Goal: Task Accomplishment & Management: Complete application form

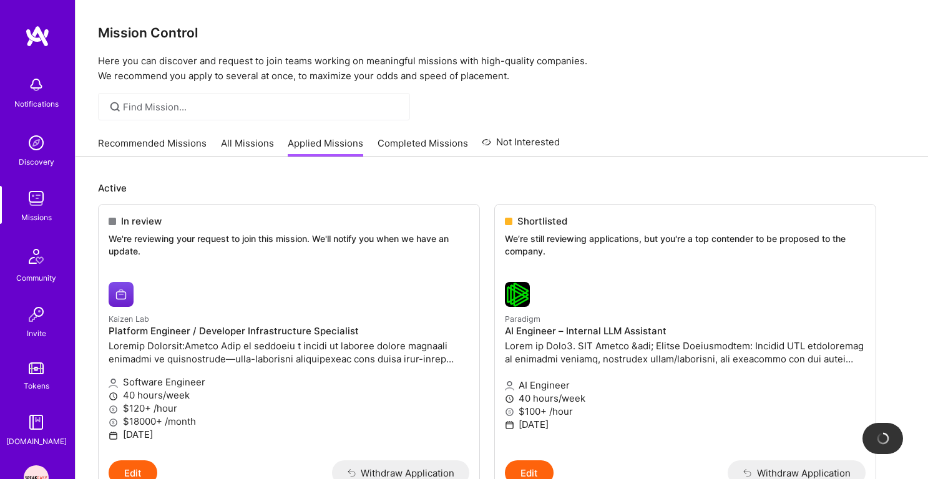
scroll to position [508, 0]
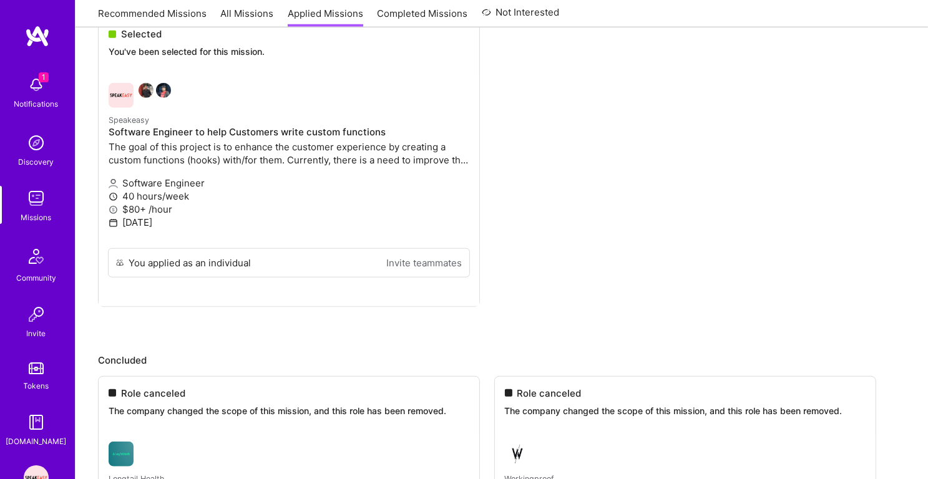
scroll to position [1147, 0]
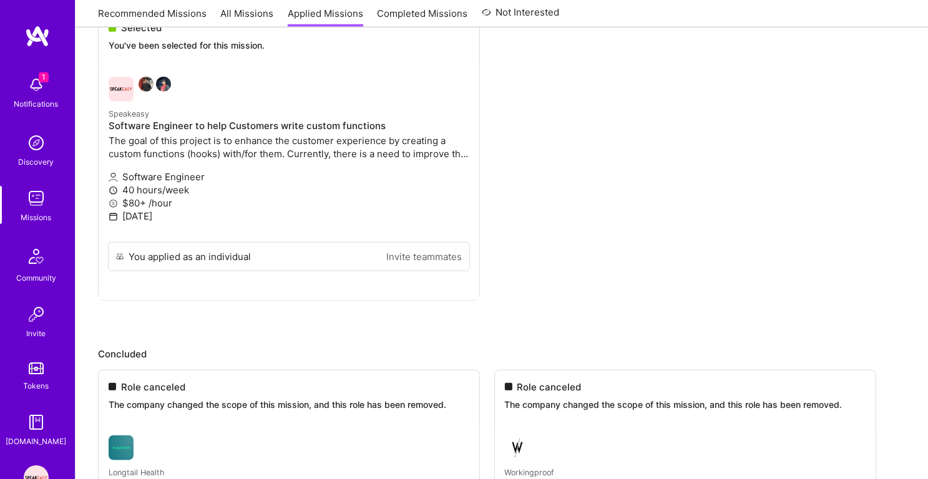
click at [33, 95] on img at bounding box center [36, 84] width 25 height 25
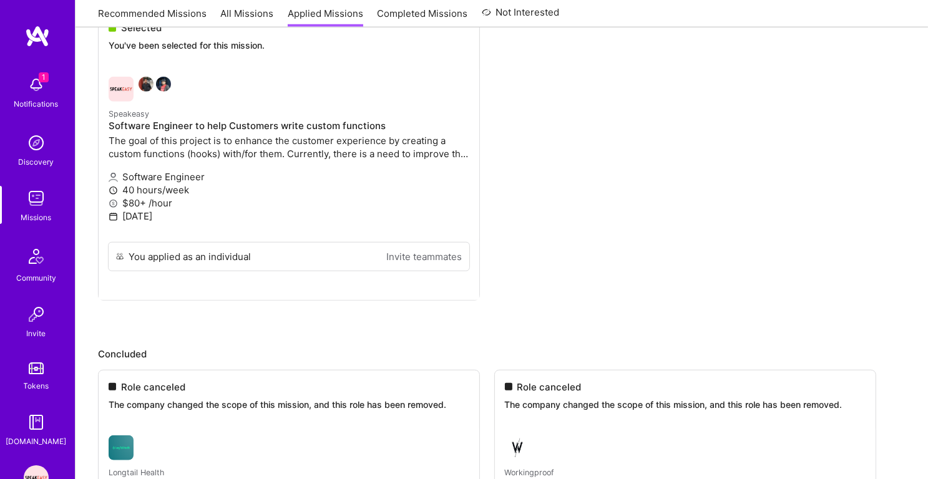
click at [34, 80] on img at bounding box center [36, 84] width 25 height 25
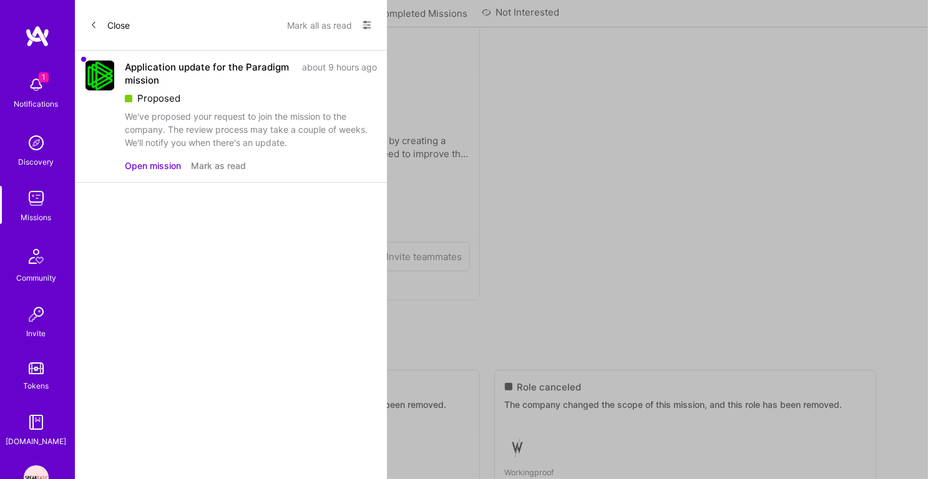
click at [36, 35] on img at bounding box center [37, 36] width 25 height 22
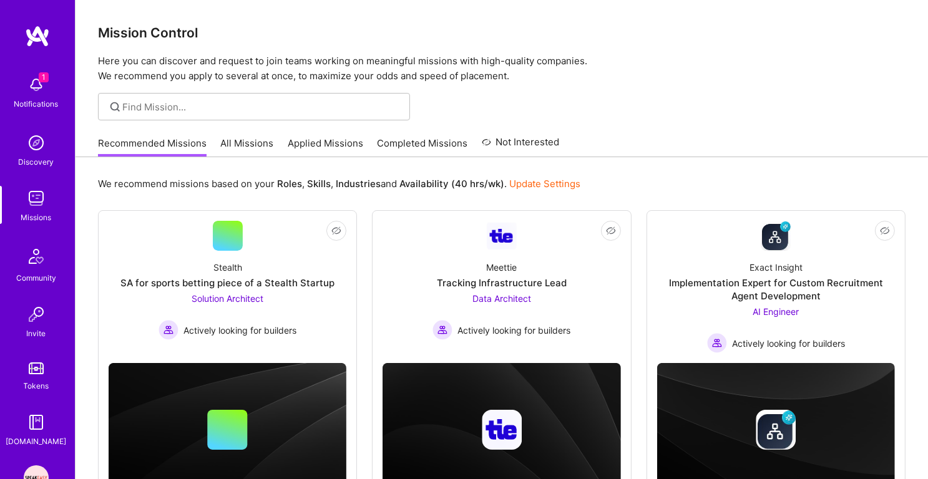
click at [328, 139] on link "Applied Missions" at bounding box center [325, 147] width 75 height 21
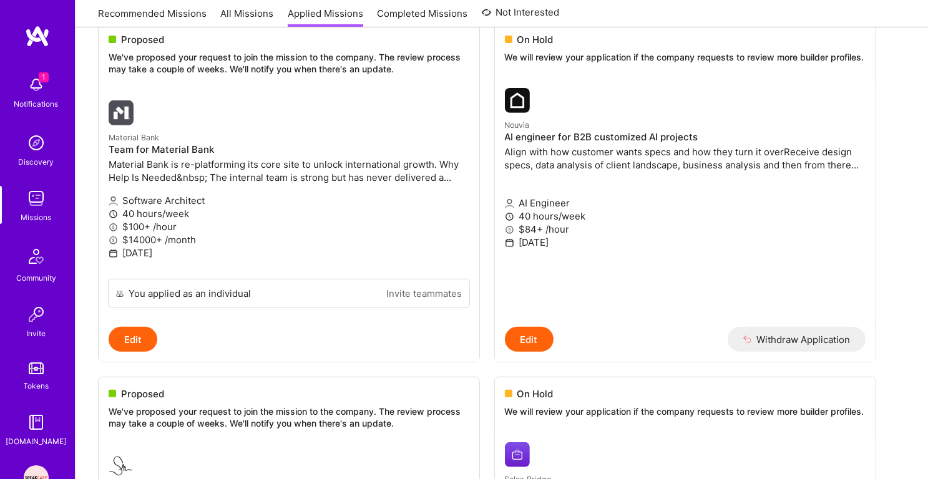
scroll to position [492, 0]
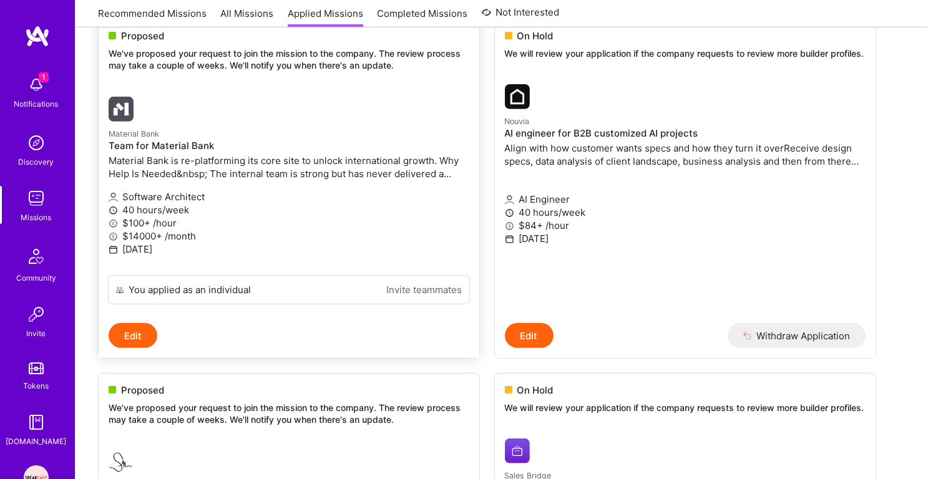
click at [215, 97] on div at bounding box center [229, 109] width 240 height 25
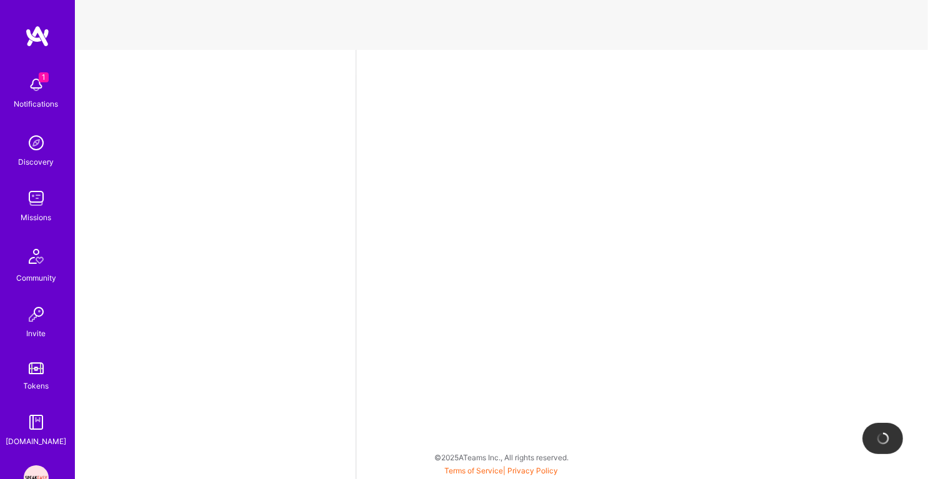
select select "IN"
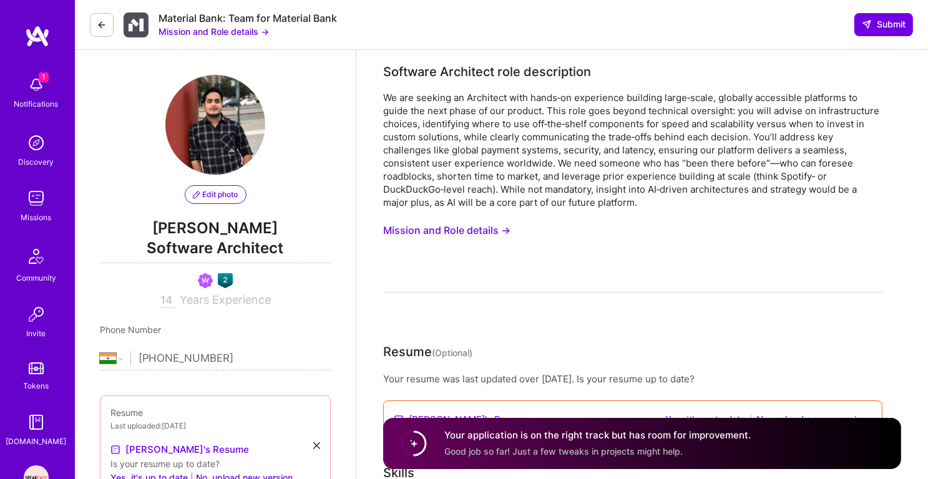
click at [25, 98] on div "Notifications" at bounding box center [36, 103] width 44 height 13
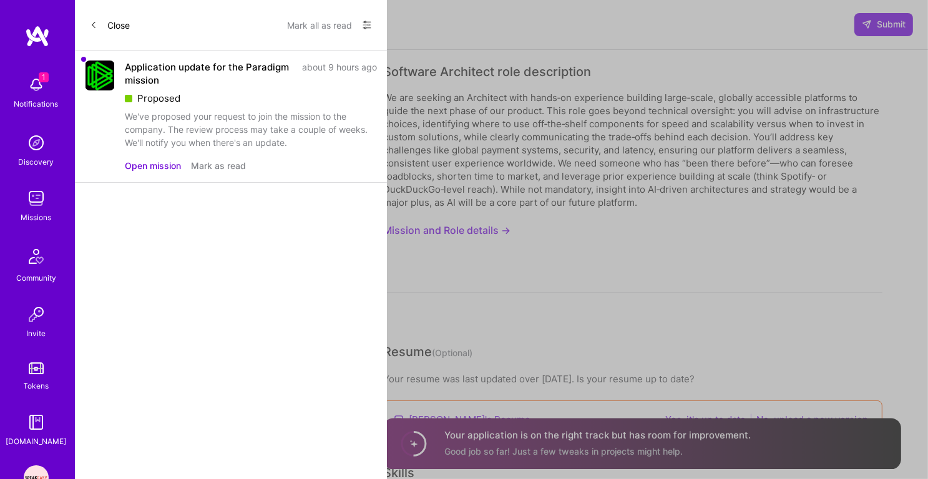
click at [25, 98] on div "1 Notifications Discovery Missions Community Invite Tokens [DOMAIN_NAME]" at bounding box center [37, 259] width 75 height 378
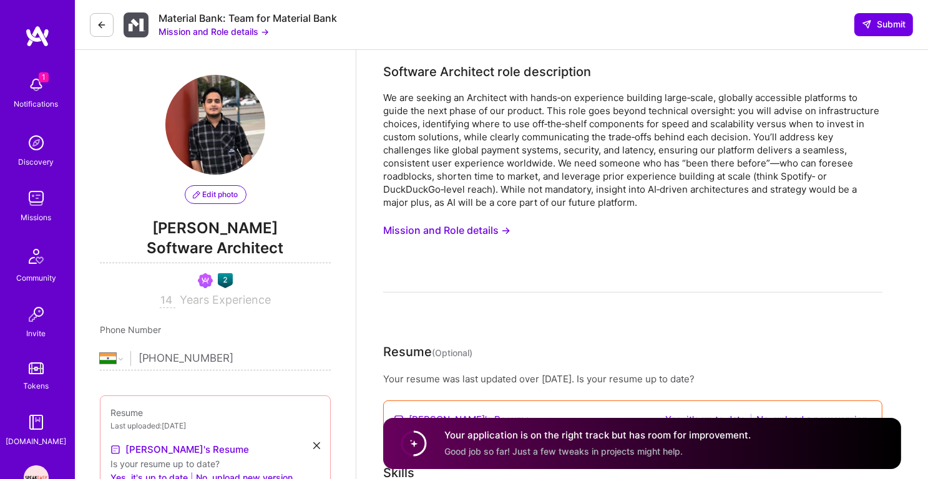
click at [25, 98] on div "Notifications" at bounding box center [36, 103] width 44 height 13
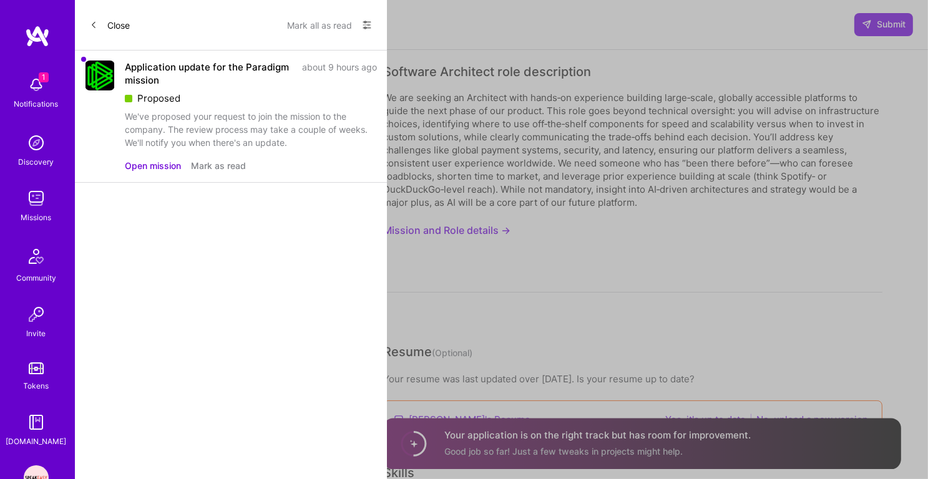
click at [94, 25] on icon at bounding box center [93, 24] width 7 height 7
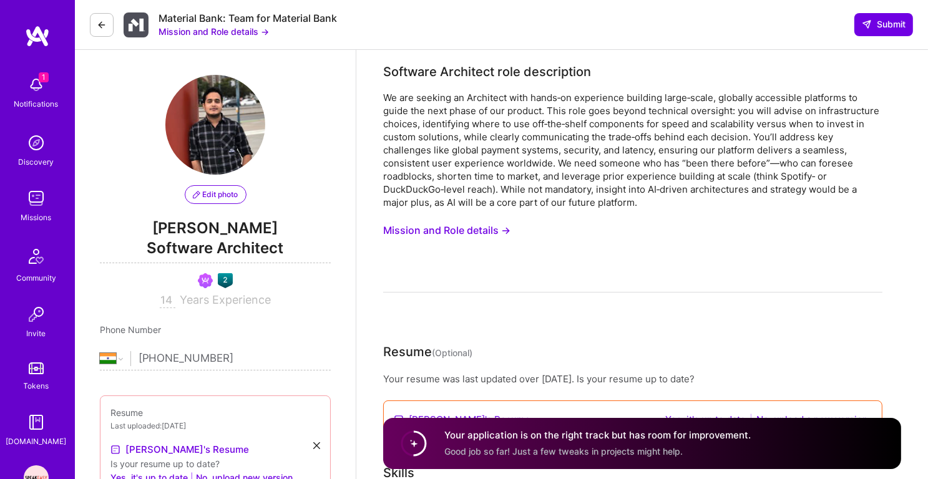
click at [36, 138] on img at bounding box center [36, 142] width 25 height 25
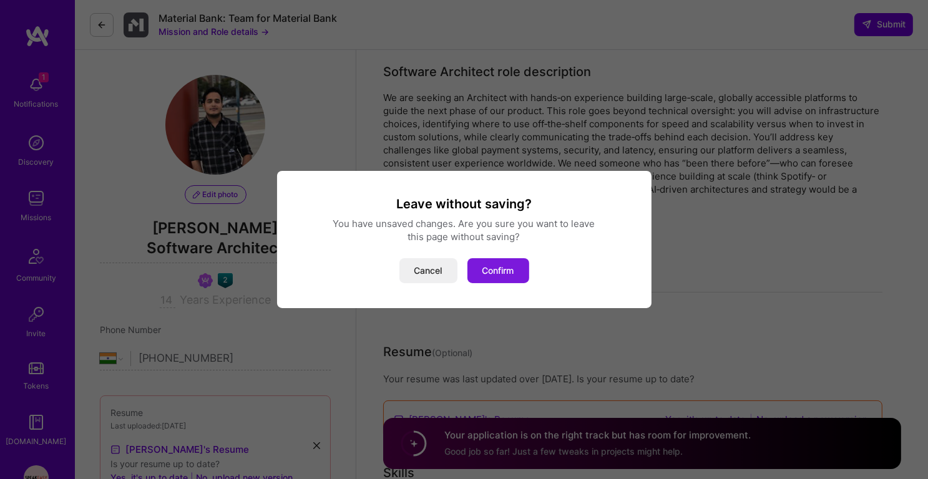
click at [500, 271] on button "Confirm" at bounding box center [498, 270] width 62 height 25
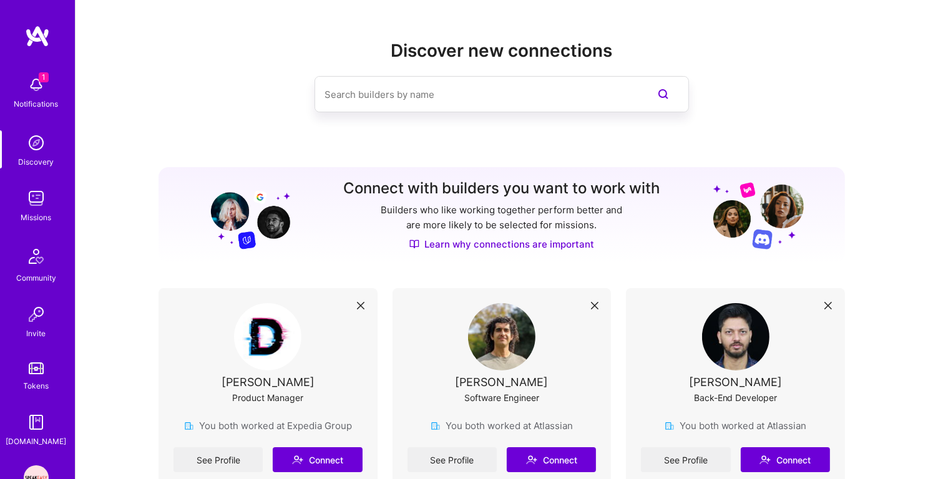
click at [32, 78] on img at bounding box center [36, 84] width 25 height 25
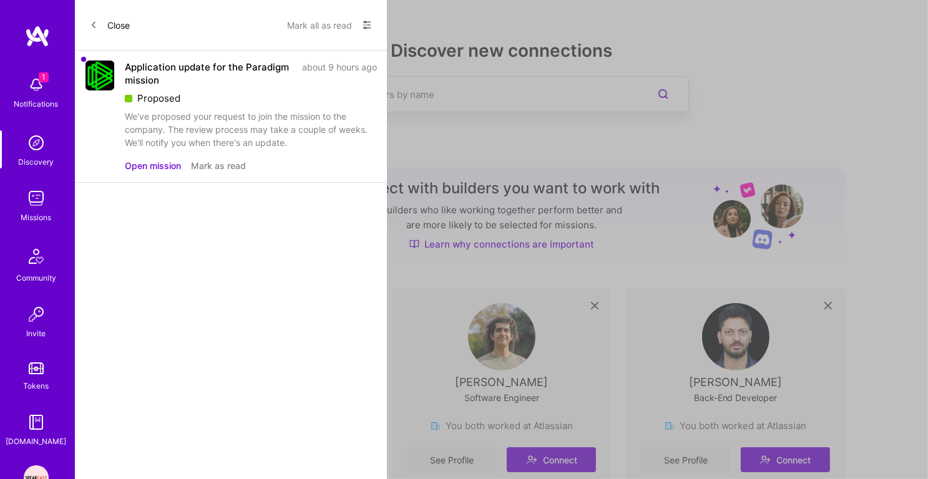
click at [46, 70] on div "1 Notifications Discovery Missions Community Invite Tokens [DOMAIN_NAME]" at bounding box center [37, 259] width 75 height 378
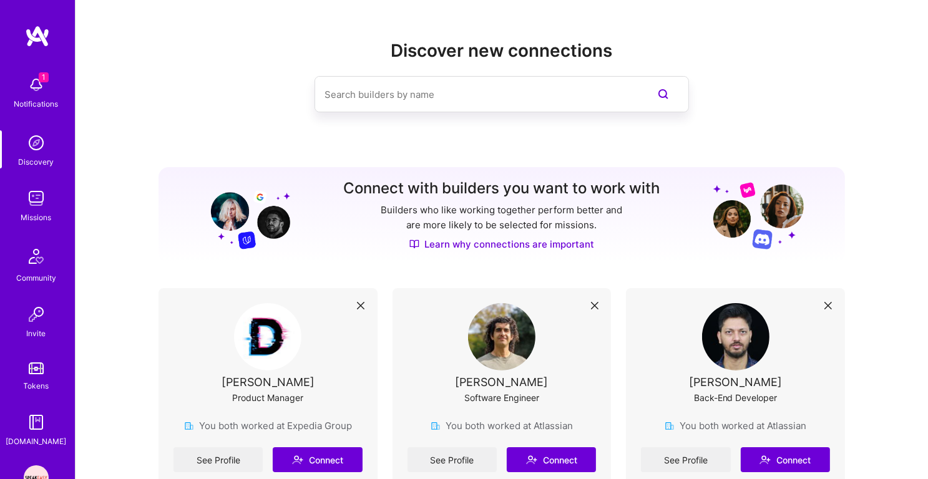
click at [38, 81] on img at bounding box center [36, 84] width 25 height 25
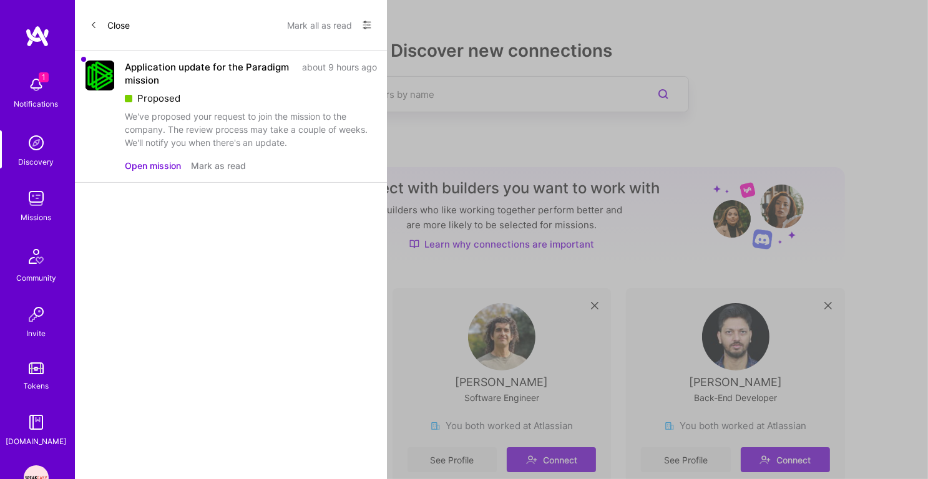
click at [38, 81] on div "1 Notifications Discovery Missions Community Invite Tokens [DOMAIN_NAME]" at bounding box center [37, 259] width 75 height 378
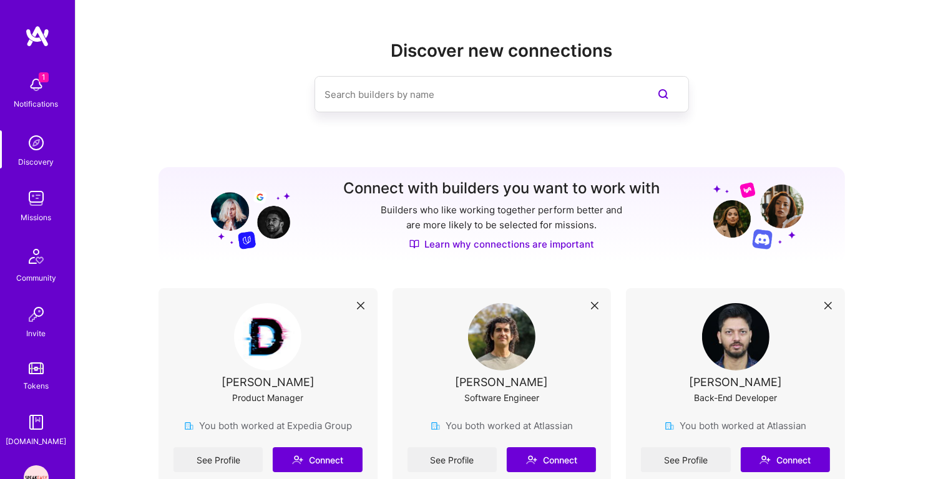
click at [38, 141] on img at bounding box center [36, 142] width 25 height 25
click at [37, 87] on img at bounding box center [36, 84] width 25 height 25
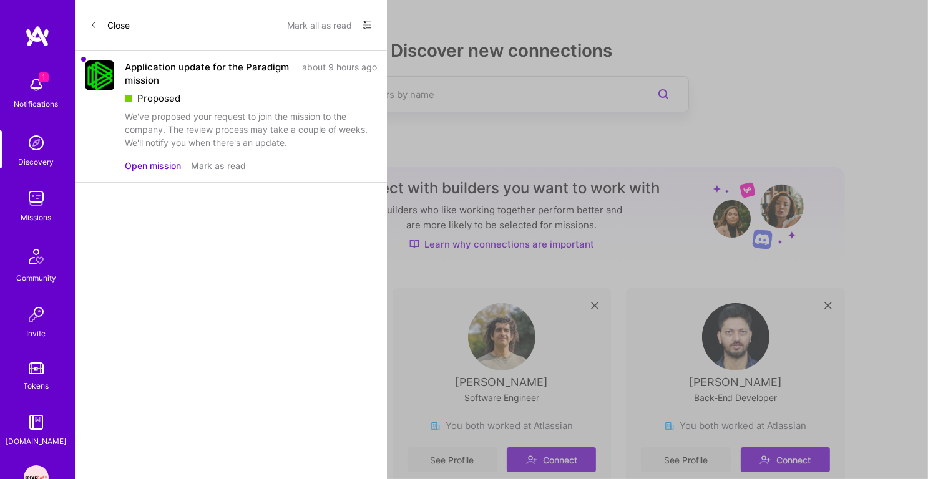
click at [28, 83] on div "1 Notifications Discovery Missions Community Invite Tokens [DOMAIN_NAME]" at bounding box center [37, 259] width 75 height 378
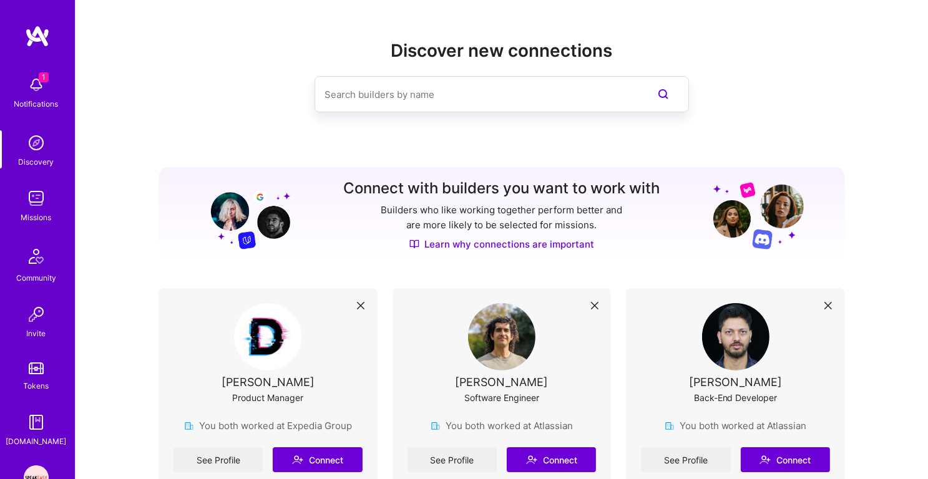
click at [28, 83] on img at bounding box center [36, 84] width 25 height 25
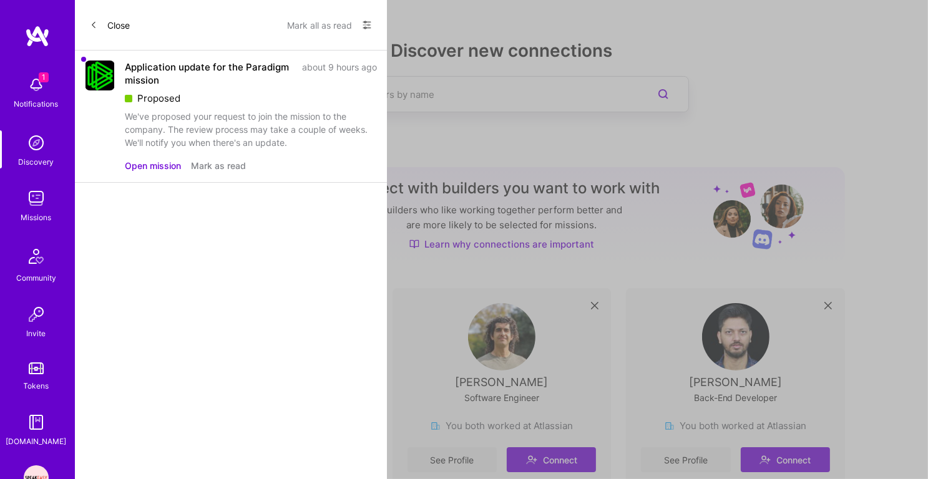
click at [23, 87] on div "1 Notifications Discovery Missions Community Invite Tokens [DOMAIN_NAME]" at bounding box center [37, 259] width 75 height 378
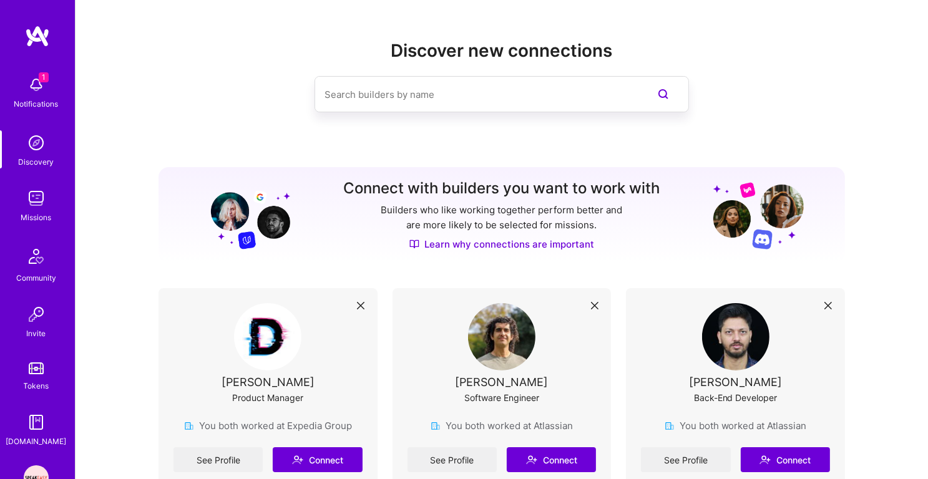
click at [39, 86] on img at bounding box center [36, 84] width 25 height 25
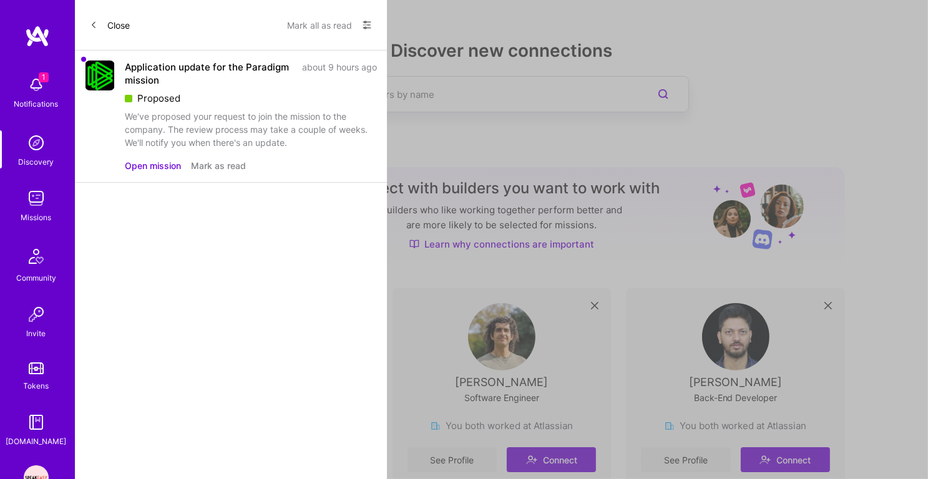
click at [39, 86] on div "1 Notifications Discovery Missions Community Invite Tokens [DOMAIN_NAME]" at bounding box center [37, 259] width 75 height 378
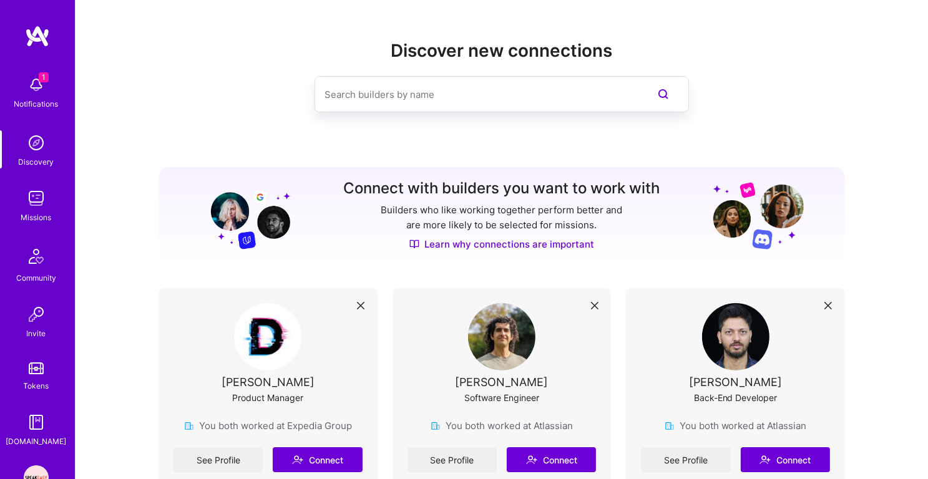
click at [39, 86] on img at bounding box center [36, 84] width 25 height 25
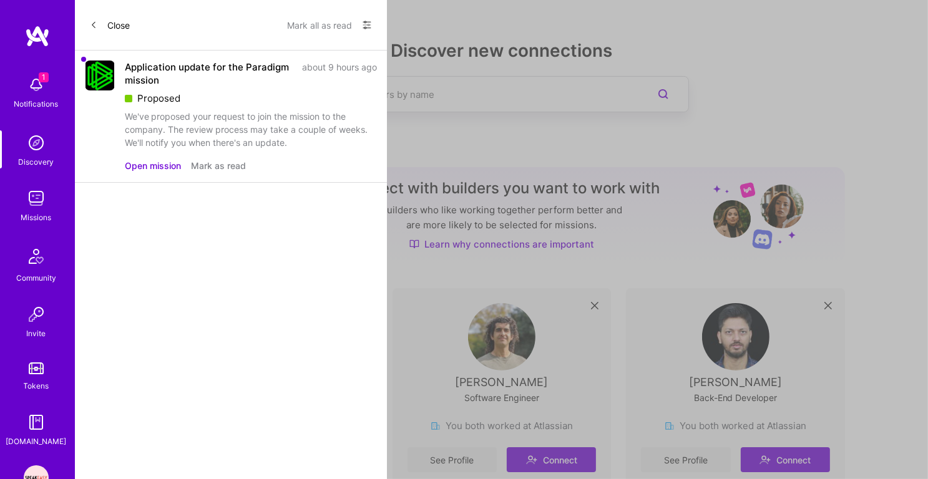
click at [39, 86] on div "1 Notifications Discovery Missions Community Invite Tokens [DOMAIN_NAME]" at bounding box center [37, 259] width 75 height 378
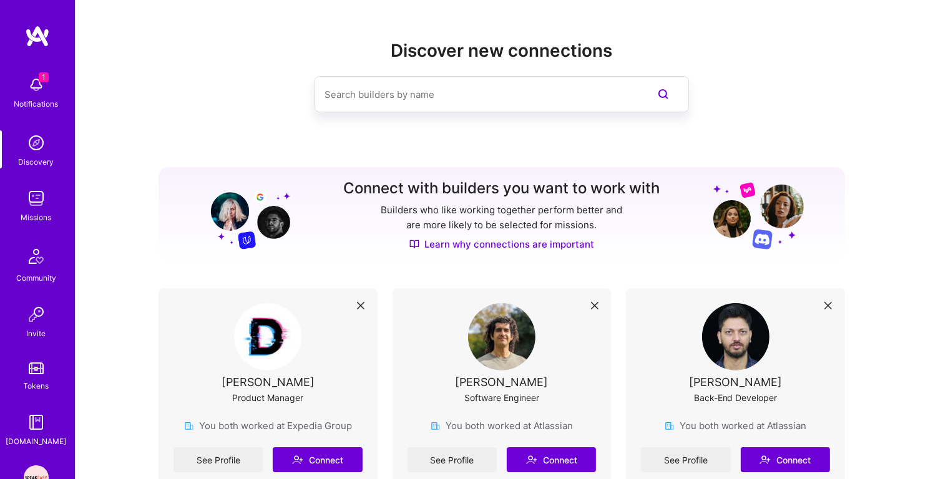
click at [31, 134] on img at bounding box center [36, 142] width 25 height 25
click at [32, 210] on img at bounding box center [36, 198] width 25 height 25
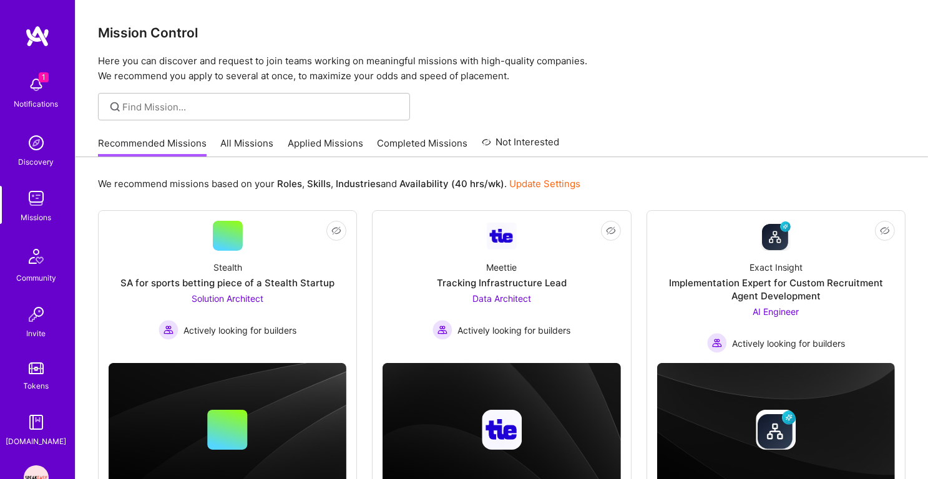
click at [312, 149] on link "Applied Missions" at bounding box center [325, 147] width 75 height 21
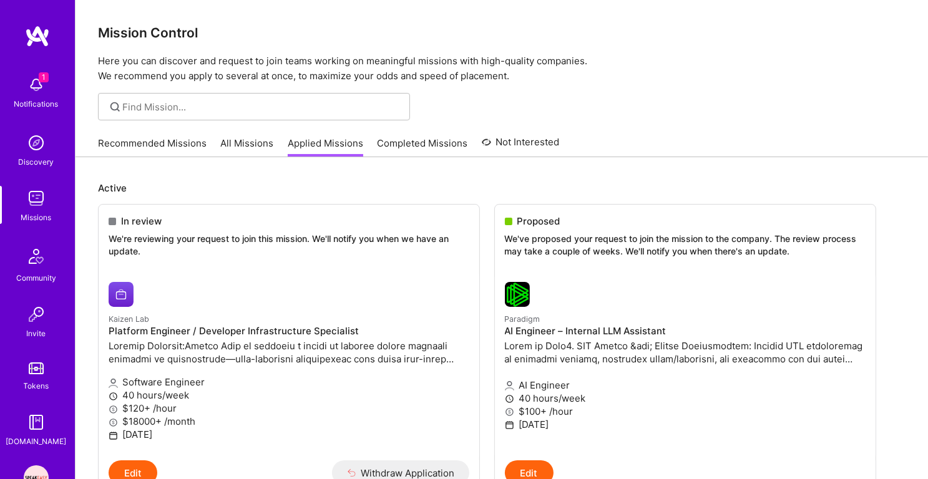
click at [134, 143] on link "Recommended Missions" at bounding box center [152, 147] width 109 height 21
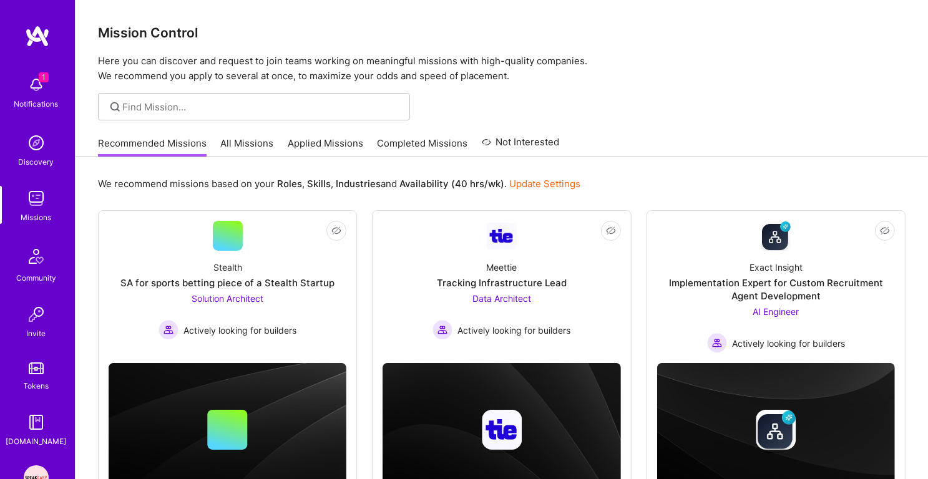
click at [34, 88] on img at bounding box center [36, 84] width 25 height 25
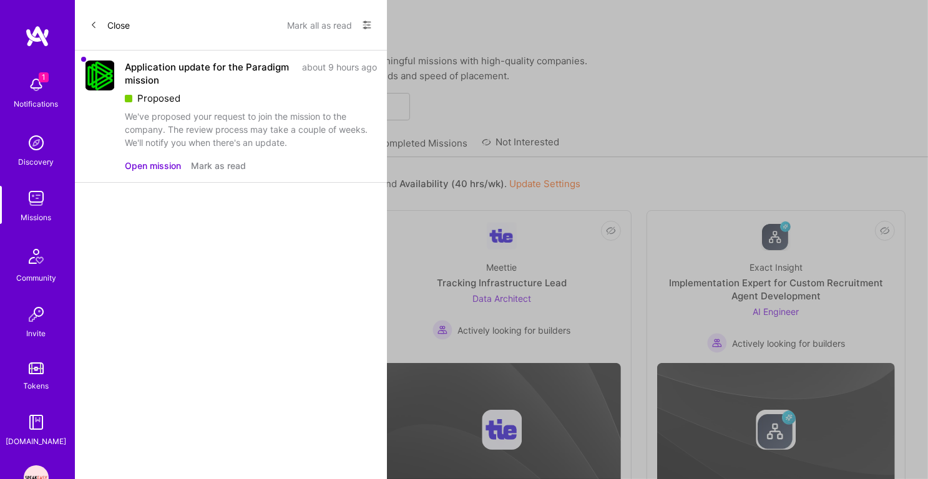
click at [37, 202] on img at bounding box center [36, 198] width 25 height 25
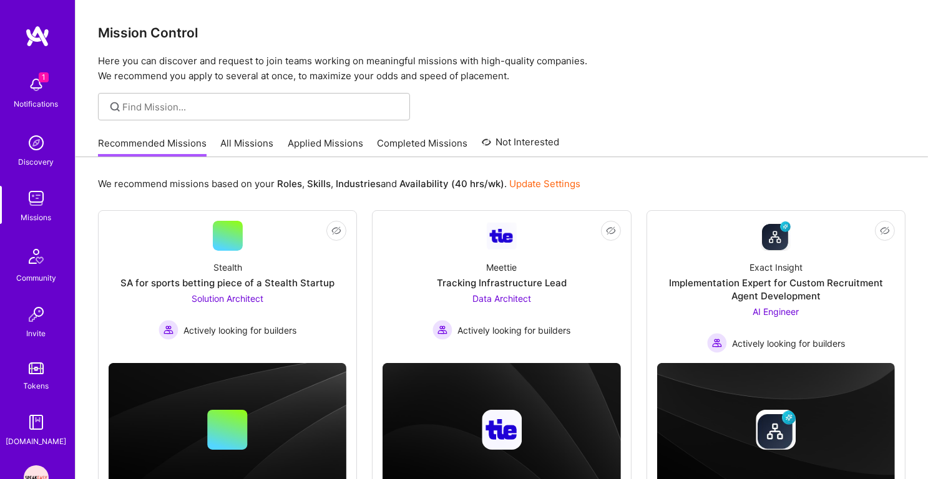
click at [303, 139] on link "Applied Missions" at bounding box center [325, 147] width 75 height 21
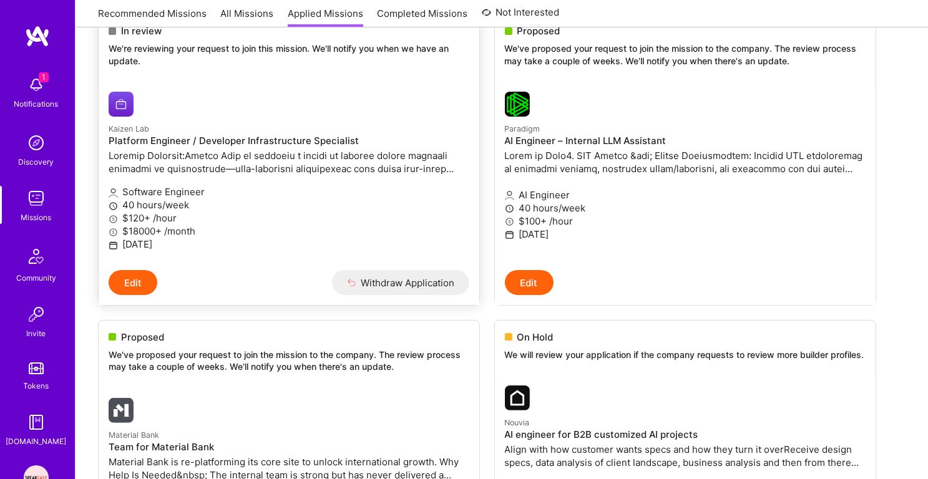
scroll to position [177, 0]
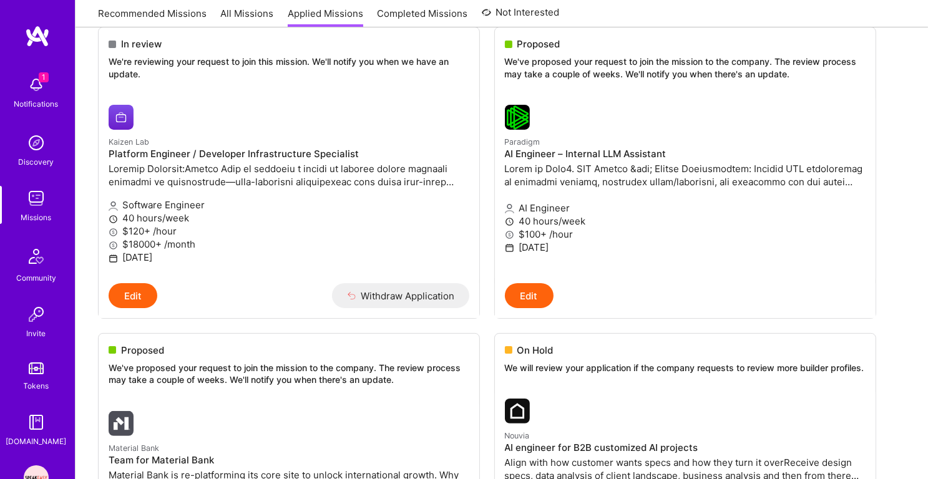
click at [47, 99] on div "Notifications" at bounding box center [36, 103] width 44 height 13
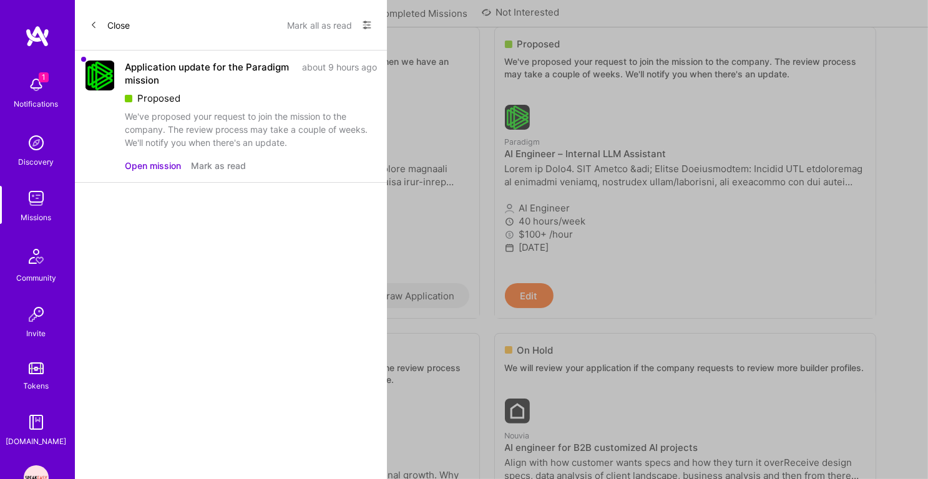
click at [24, 150] on img at bounding box center [36, 142] width 25 height 25
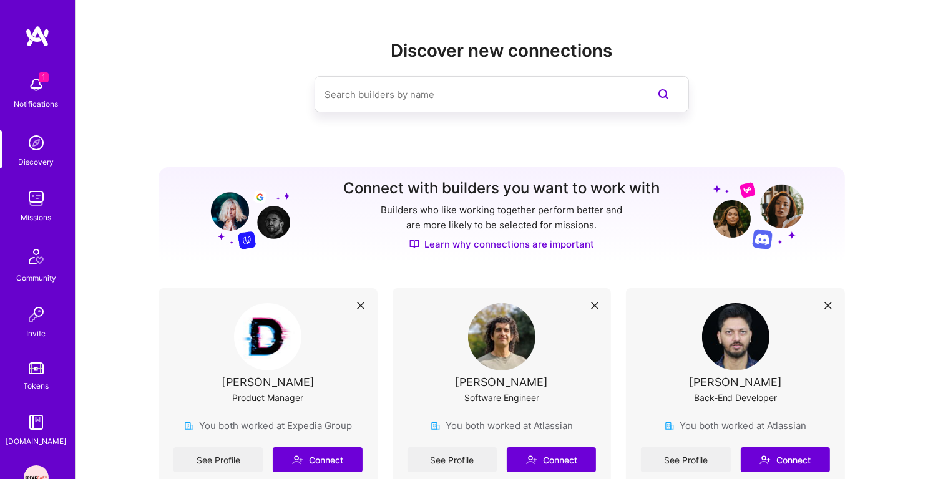
click at [32, 80] on img at bounding box center [36, 84] width 25 height 25
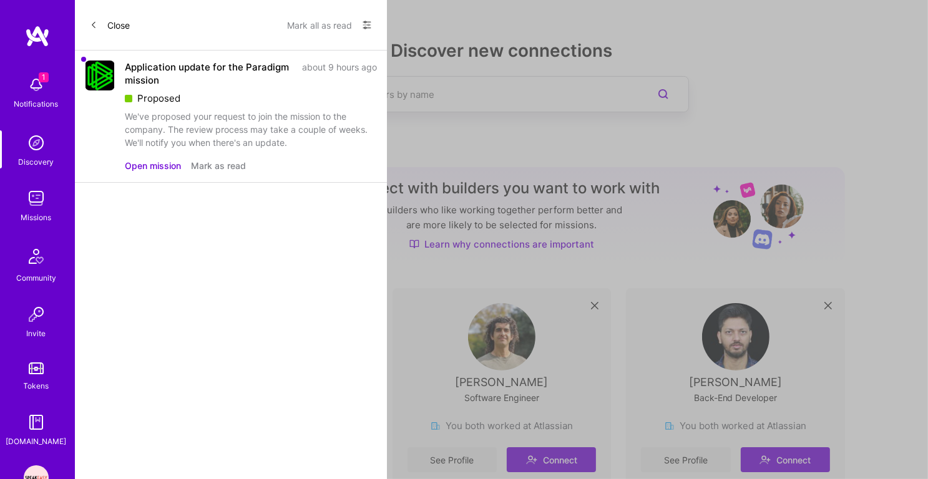
click at [45, 207] on img at bounding box center [36, 198] width 25 height 25
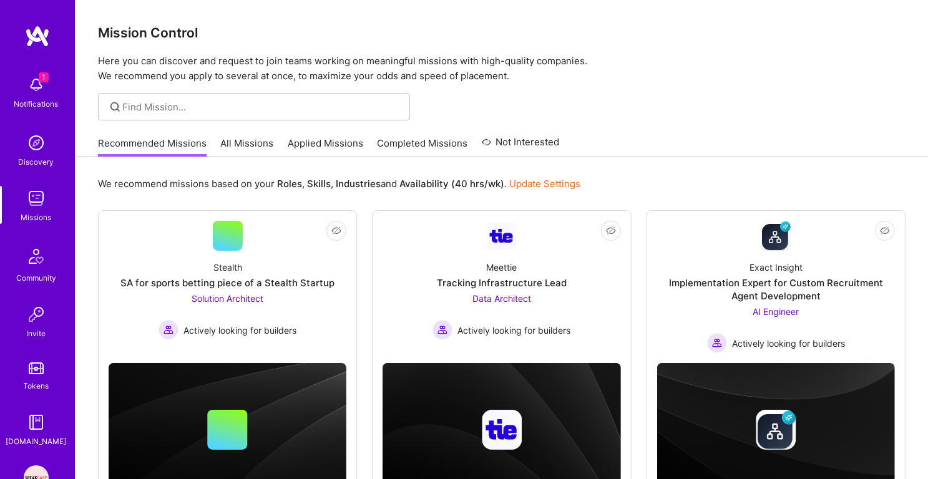
click at [37, 87] on img at bounding box center [36, 84] width 25 height 25
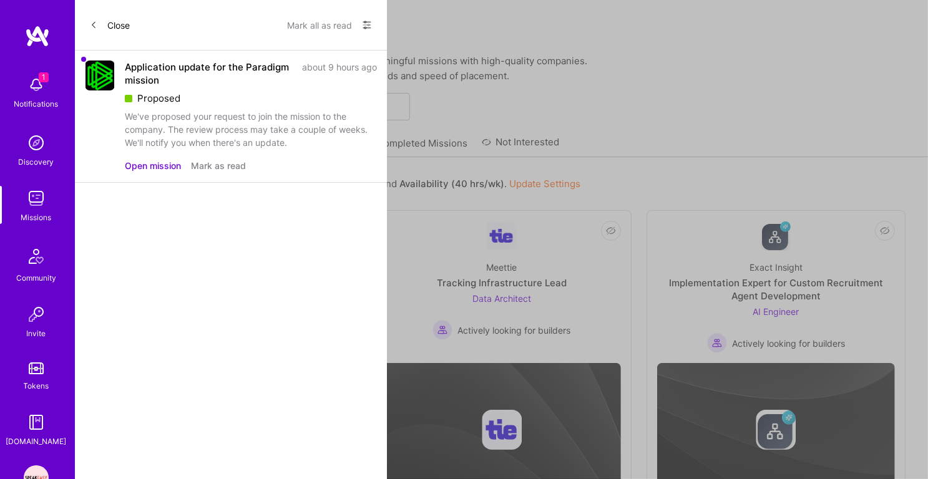
click at [41, 204] on img at bounding box center [36, 198] width 25 height 25
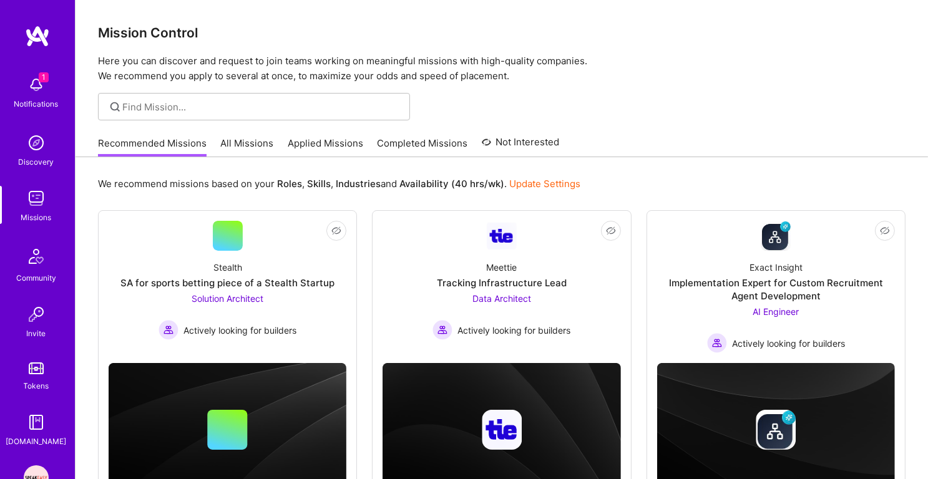
click at [42, 76] on span "1" at bounding box center [44, 77] width 10 height 10
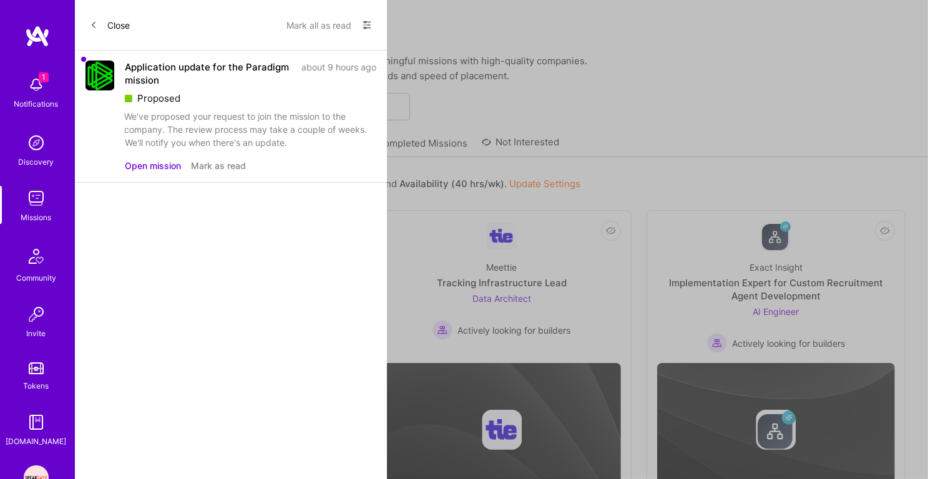
click at [40, 210] on img at bounding box center [36, 198] width 25 height 25
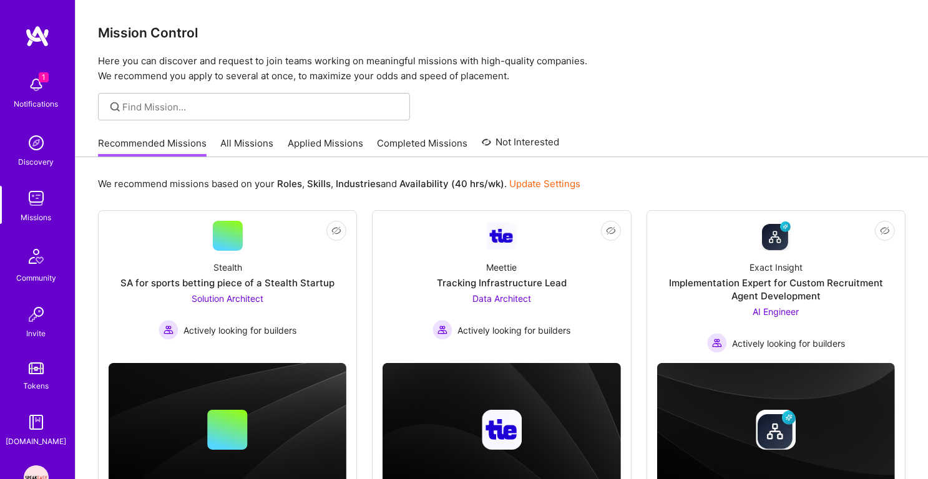
click at [34, 94] on img at bounding box center [36, 84] width 25 height 25
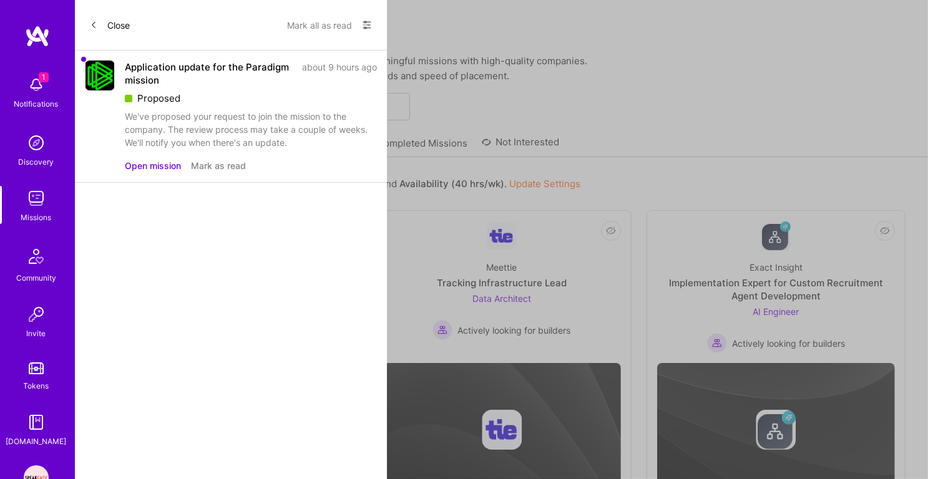
click at [36, 188] on img at bounding box center [36, 198] width 25 height 25
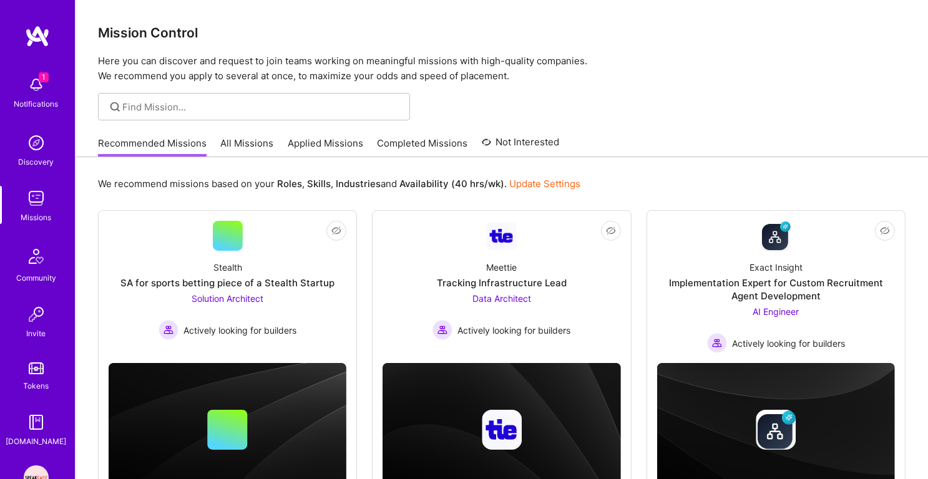
click at [34, 90] on img at bounding box center [36, 84] width 25 height 25
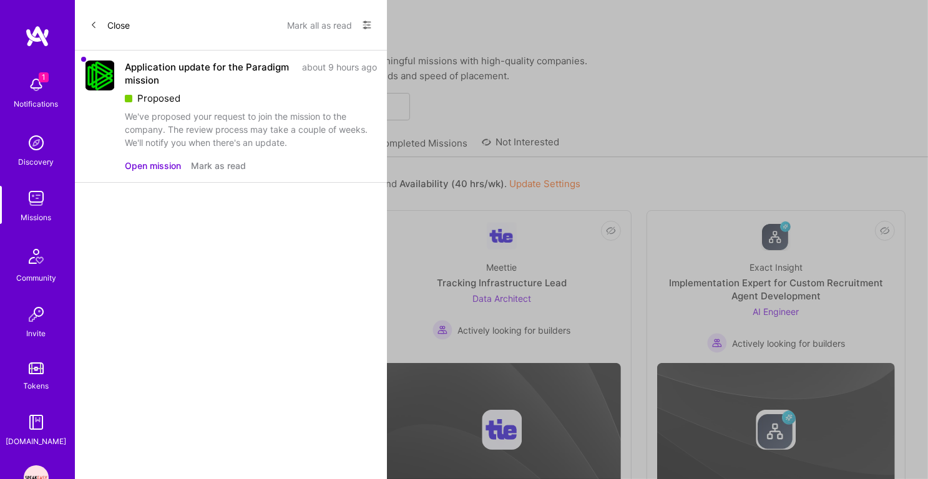
click at [436, 42] on div "1 1 Notifications Discovery Missions Community Invite Tokens [DOMAIN_NAME] Spea…" at bounding box center [464, 267] width 928 height 535
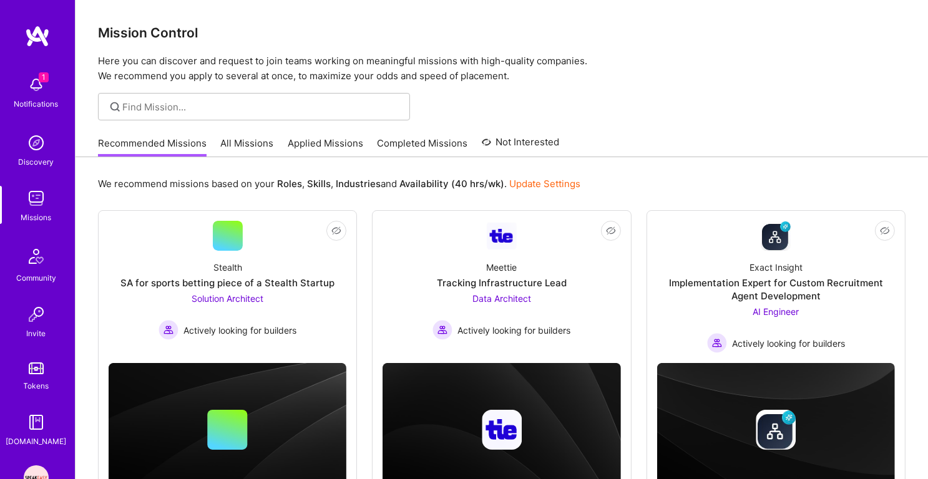
click at [32, 86] on img at bounding box center [36, 84] width 25 height 25
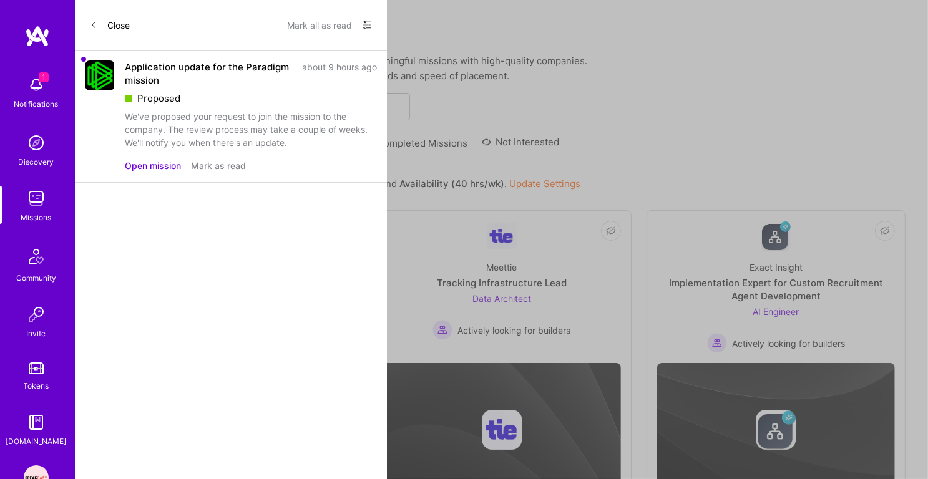
click at [413, 47] on div "1 1 Notifications Discovery Missions Community Invite Tokens [DOMAIN_NAME] Spea…" at bounding box center [464, 267] width 928 height 535
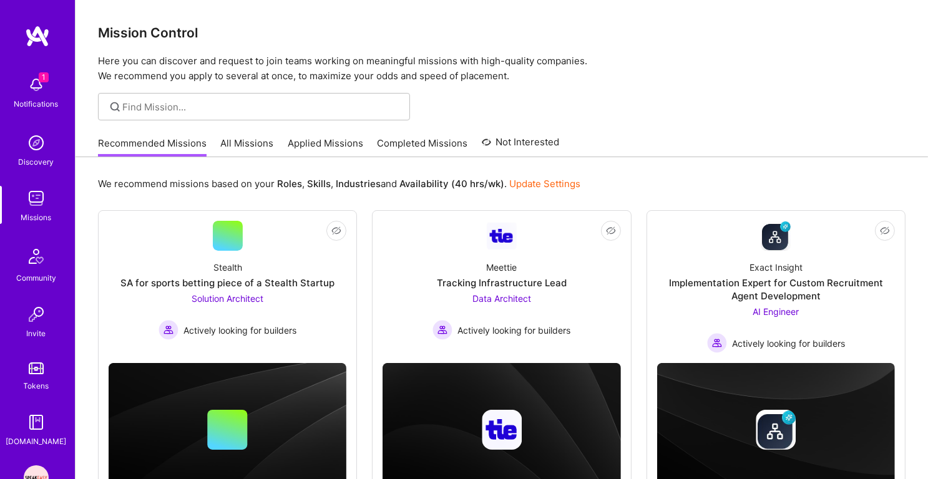
click at [407, 77] on p "Here you can discover and request to join teams working on meaningful missions …" at bounding box center [501, 69] width 807 height 30
click at [407, 68] on p "Here you can discover and request to join teams working on meaningful missions …" at bounding box center [501, 69] width 807 height 30
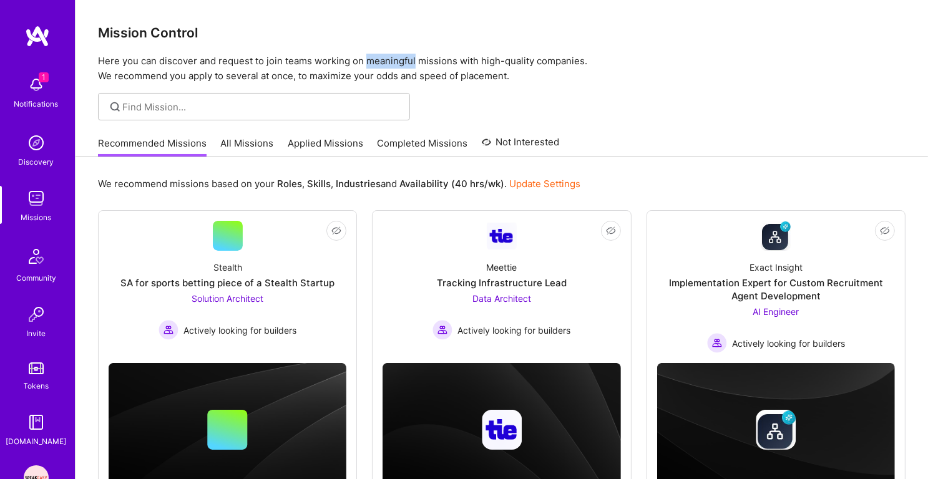
click at [407, 68] on p "Here you can discover and request to join teams working on meaningful missions …" at bounding box center [501, 69] width 807 height 30
click at [416, 82] on p "Here you can discover and request to join teams working on meaningful missions …" at bounding box center [501, 69] width 807 height 30
click at [415, 67] on p "Here you can discover and request to join teams working on meaningful missions …" at bounding box center [501, 69] width 807 height 30
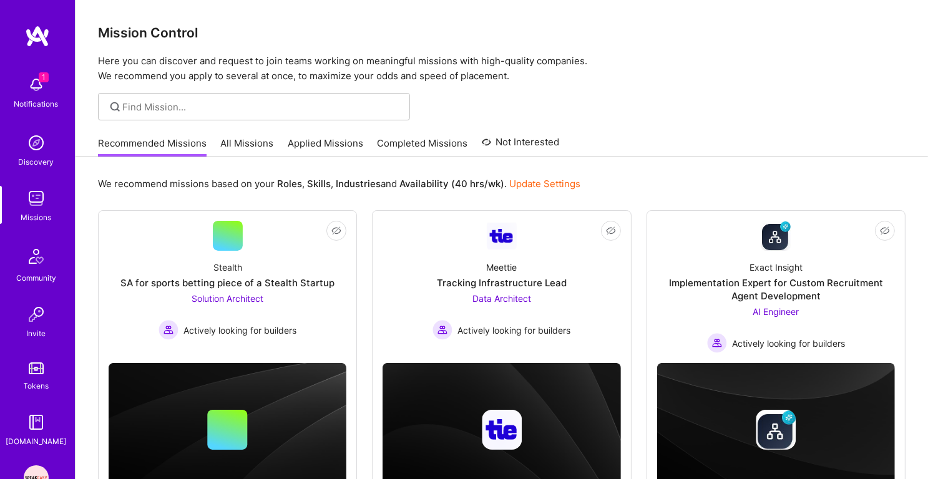
click at [415, 67] on p "Here you can discover and request to join teams working on meaningful missions …" at bounding box center [501, 69] width 807 height 30
click at [418, 77] on p "Here you can discover and request to join teams working on meaningful missions …" at bounding box center [501, 69] width 807 height 30
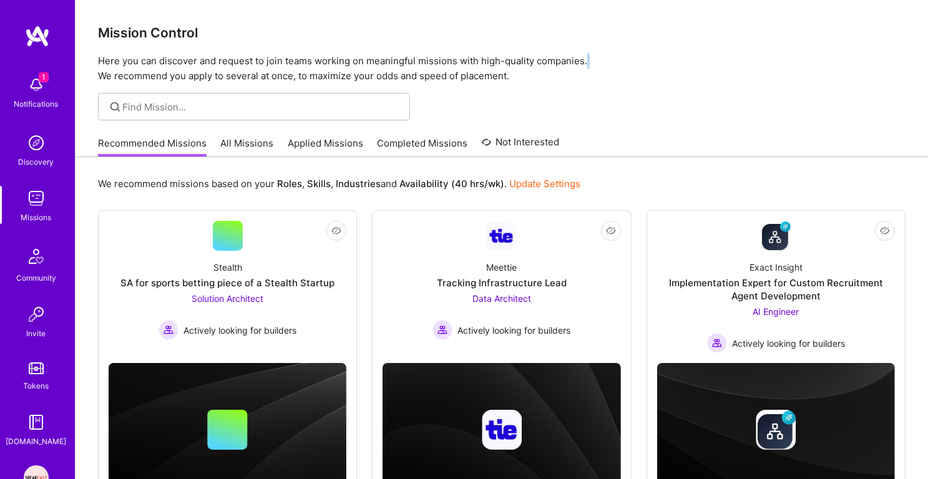
click at [421, 64] on p "Here you can discover and request to join teams working on meaningful missions …" at bounding box center [501, 69] width 807 height 30
click at [424, 75] on p "Here you can discover and request to join teams working on meaningful missions …" at bounding box center [501, 69] width 807 height 30
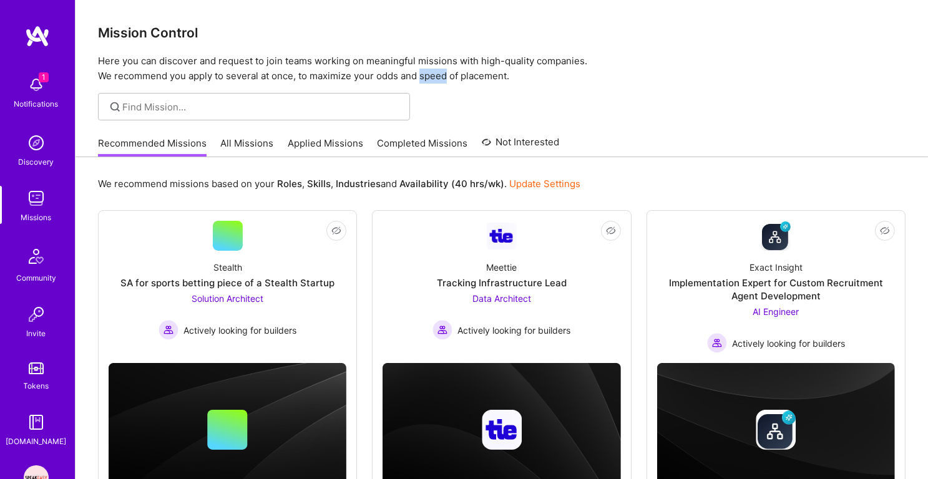
click at [424, 75] on p "Here you can discover and request to join teams working on meaningful missions …" at bounding box center [501, 69] width 807 height 30
click at [425, 70] on p "Here you can discover and request to join teams working on meaningful missions …" at bounding box center [501, 69] width 807 height 30
click at [429, 65] on p "Here you can discover and request to join teams working on meaningful missions …" at bounding box center [501, 69] width 807 height 30
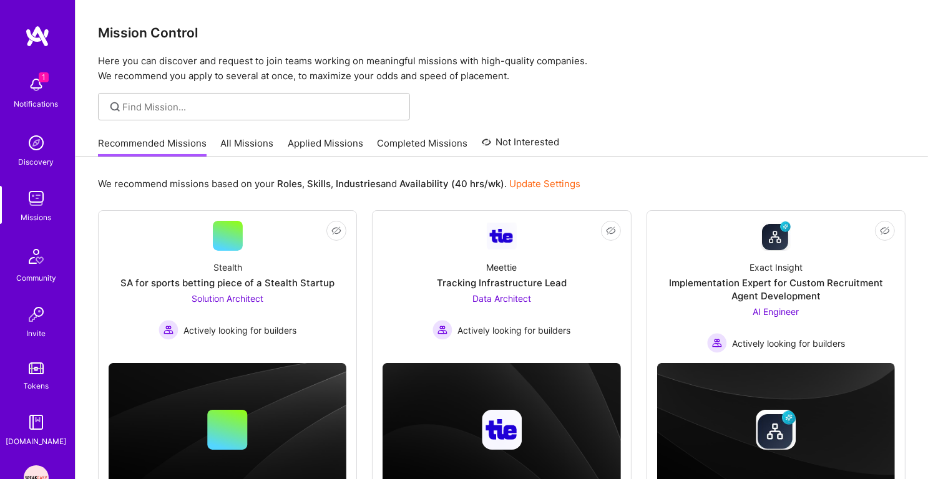
click at [429, 65] on p "Here you can discover and request to join teams working on meaningful missions …" at bounding box center [501, 69] width 807 height 30
click at [432, 74] on p "Here you can discover and request to join teams working on meaningful missions …" at bounding box center [501, 69] width 807 height 30
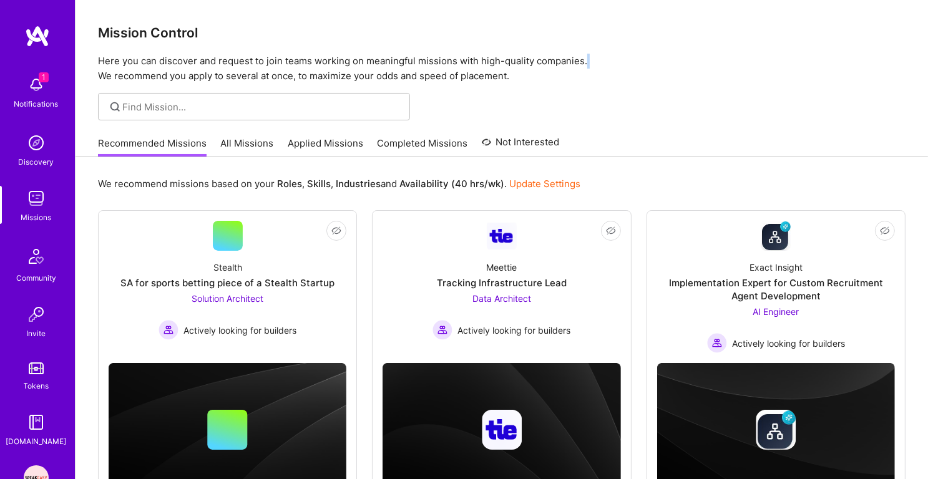
click at [438, 62] on p "Here you can discover and request to join teams working on meaningful missions …" at bounding box center [501, 69] width 807 height 30
click at [449, 61] on p "Here you can discover and request to join teams working on meaningful missions …" at bounding box center [501, 69] width 807 height 30
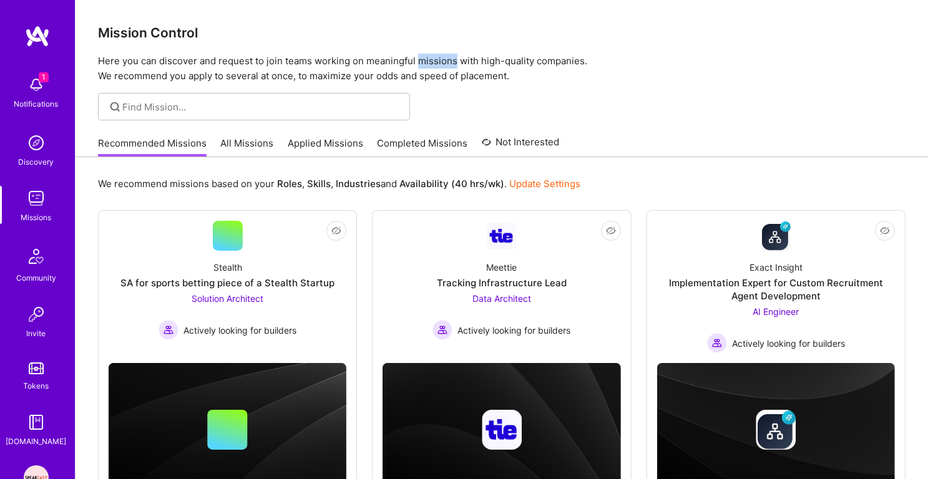
click at [449, 61] on p "Here you can discover and request to join teams working on meaningful missions …" at bounding box center [501, 69] width 807 height 30
click at [452, 71] on p "Here you can discover and request to join teams working on meaningful missions …" at bounding box center [501, 69] width 807 height 30
click at [453, 57] on p "Here you can discover and request to join teams working on meaningful missions …" at bounding box center [501, 69] width 807 height 30
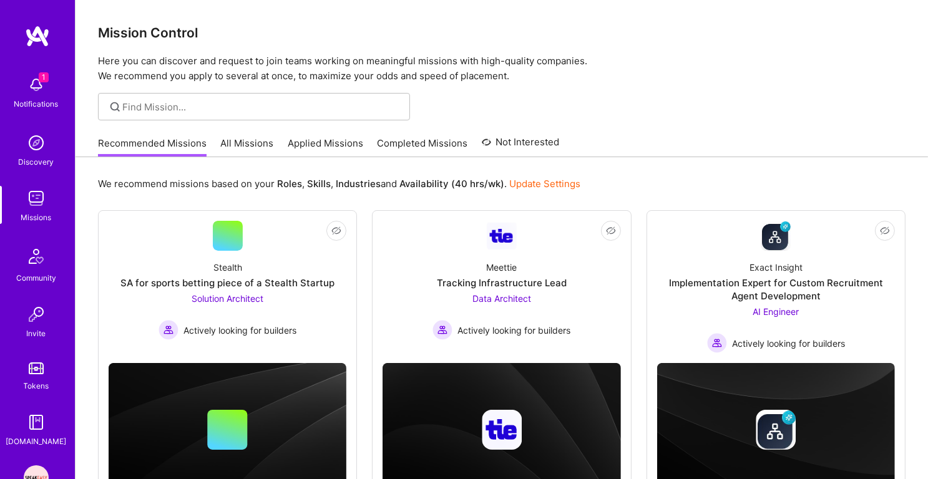
click at [453, 57] on p "Here you can discover and request to join teams working on meaningful missions …" at bounding box center [501, 69] width 807 height 30
click at [454, 72] on p "Here you can discover and request to join teams working on meaningful missions …" at bounding box center [501, 69] width 807 height 30
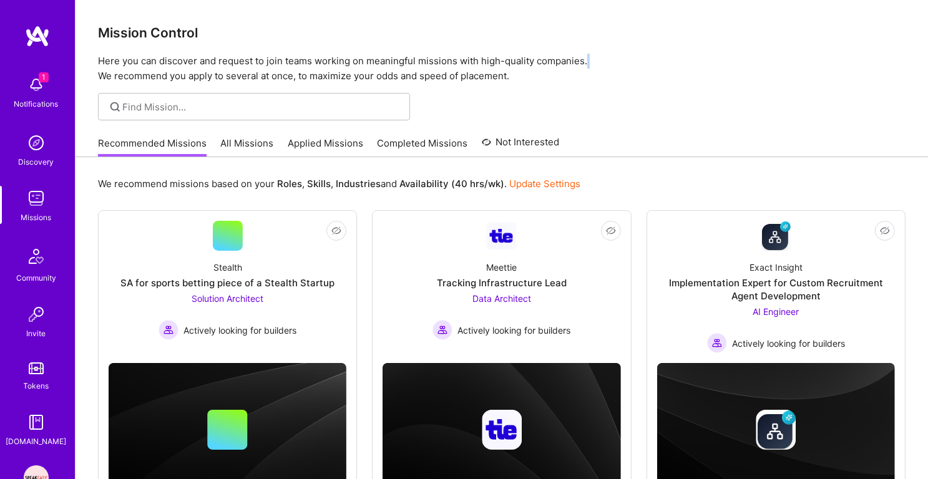
click at [452, 50] on div "Mission Control Here you can discover and request to join teams working on mean…" at bounding box center [501, 42] width 852 height 84
click at [452, 53] on div "Mission Control Here you can discover and request to join teams working on mean…" at bounding box center [501, 42] width 852 height 84
click at [455, 58] on p "Here you can discover and request to join teams working on meaningful missions …" at bounding box center [501, 69] width 807 height 30
click at [472, 64] on p "Here you can discover and request to join teams working on meaningful missions …" at bounding box center [501, 69] width 807 height 30
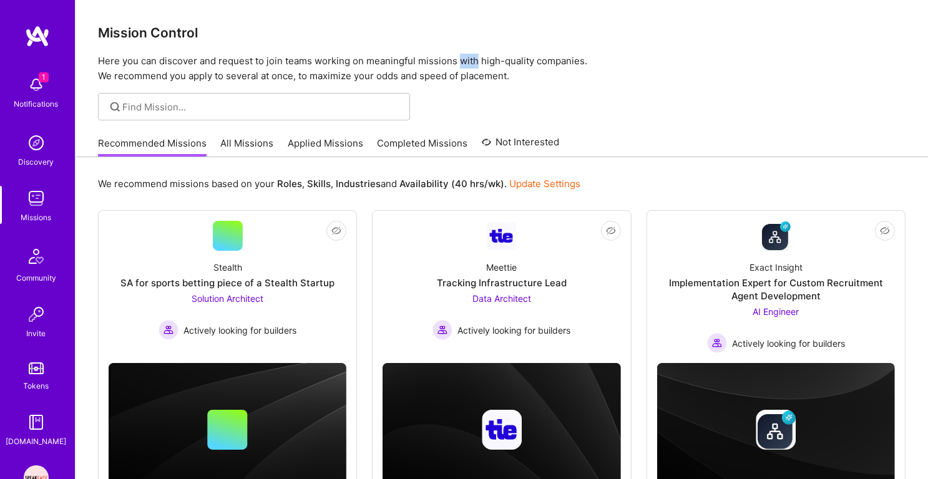
click at [472, 64] on p "Here you can discover and request to join teams working on meaningful missions …" at bounding box center [501, 69] width 807 height 30
click at [475, 74] on p "Here you can discover and request to join teams working on meaningful missions …" at bounding box center [501, 69] width 807 height 30
click at [448, 66] on p "Here you can discover and request to join teams working on meaningful missions …" at bounding box center [501, 69] width 807 height 30
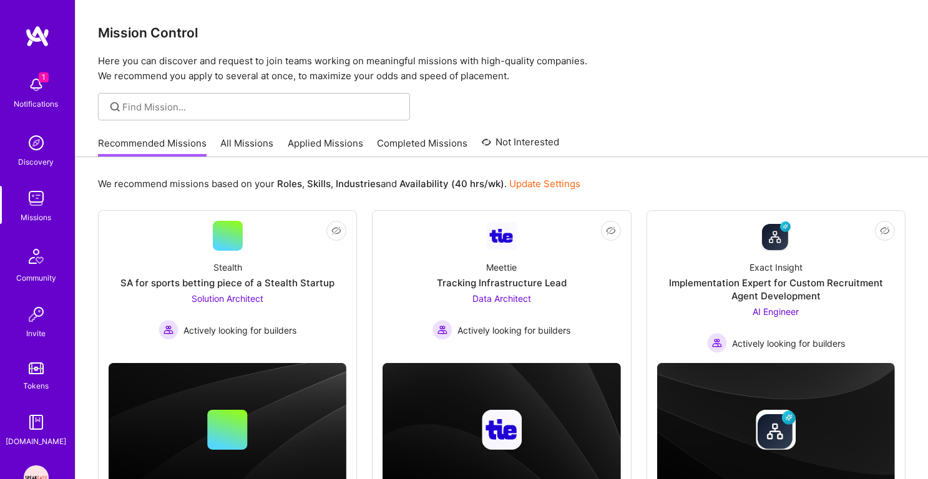
click at [448, 66] on p "Here you can discover and request to join teams working on meaningful missions …" at bounding box center [501, 69] width 807 height 30
click at [440, 78] on p "Here you can discover and request to join teams working on meaningful missions …" at bounding box center [501, 69] width 807 height 30
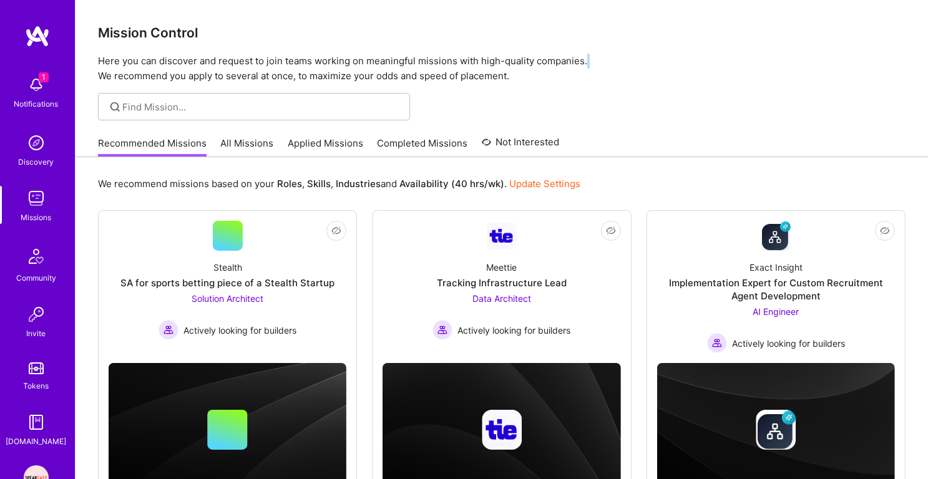
click at [396, 67] on p "Here you can discover and request to join teams working on meaningful missions …" at bounding box center [501, 69] width 807 height 30
click at [125, 36] on h3 "Mission Control" at bounding box center [501, 33] width 807 height 16
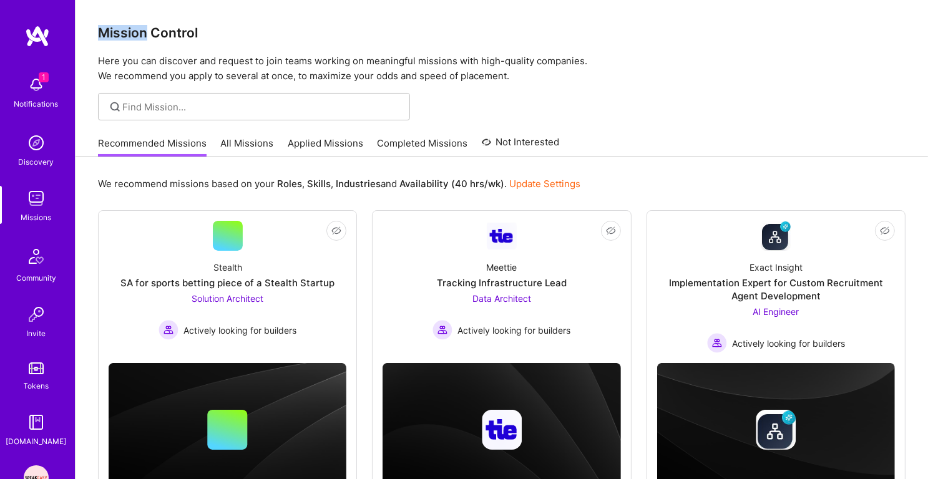
click at [125, 36] on h3 "Mission Control" at bounding box center [501, 33] width 807 height 16
click at [150, 39] on h3 "Mission Control" at bounding box center [501, 33] width 807 height 16
click at [160, 64] on p "Here you can discover and request to join teams working on meaningful missions …" at bounding box center [501, 69] width 807 height 30
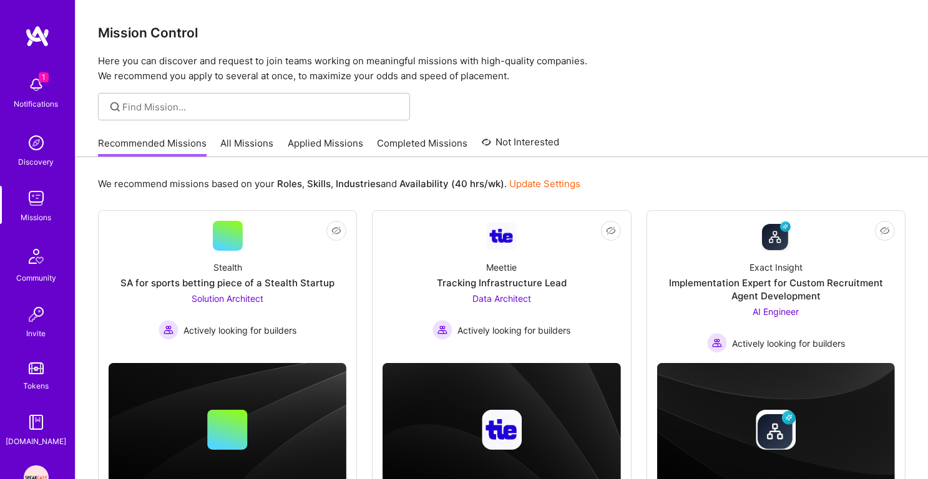
click at [160, 64] on p "Here you can discover and request to join teams working on meaningful missions …" at bounding box center [501, 69] width 807 height 30
click at [168, 75] on p "Here you can discover and request to join teams working on meaningful missions …" at bounding box center [501, 69] width 807 height 30
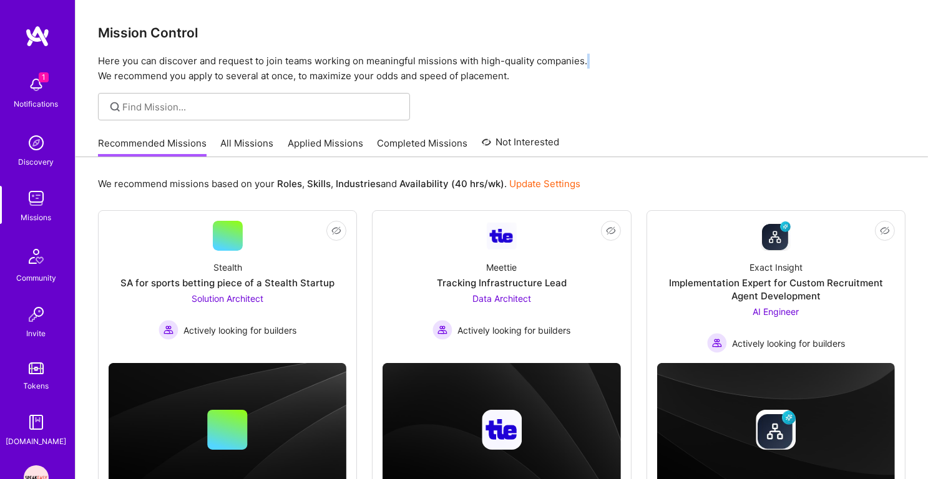
click at [173, 59] on p "Here you can discover and request to join teams working on meaningful missions …" at bounding box center [501, 69] width 807 height 30
click at [141, 31] on h3 "Mission Control" at bounding box center [501, 33] width 807 height 16
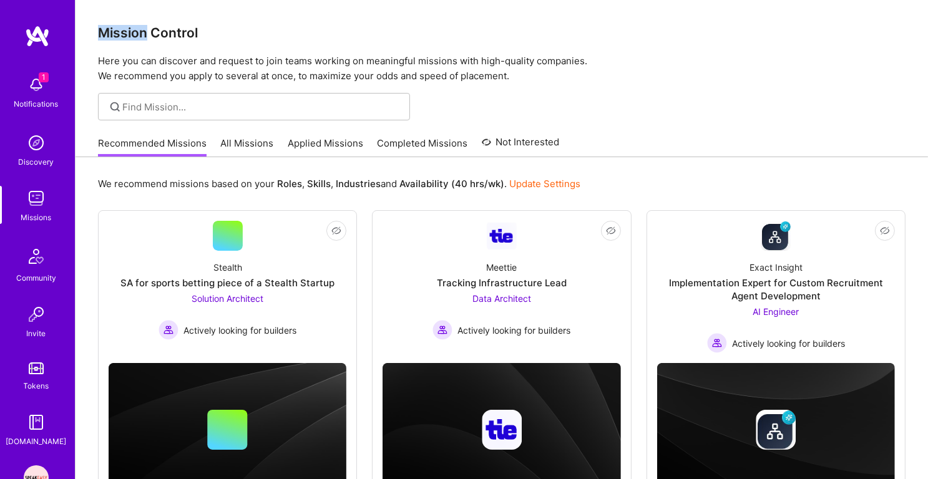
click at [141, 31] on h3 "Mission Control" at bounding box center [501, 33] width 807 height 16
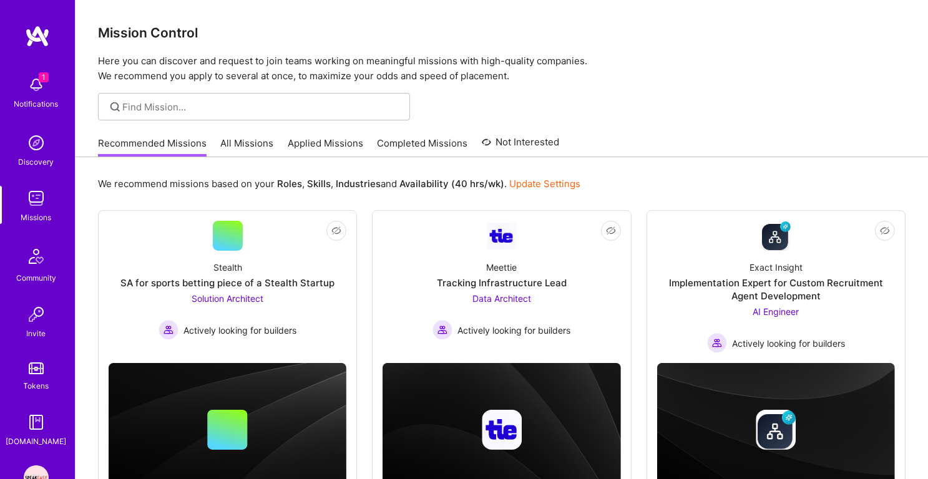
click at [141, 31] on h3 "Mission Control" at bounding box center [501, 33] width 807 height 16
